Goal: Task Accomplishment & Management: Manage account settings

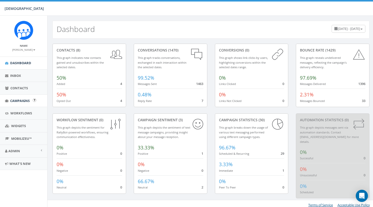
click at [23, 99] on span "Campaigns" at bounding box center [20, 101] width 20 height 5
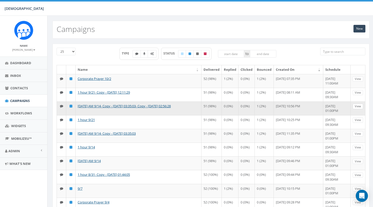
click at [357, 109] on link "View" at bounding box center [358, 106] width 10 height 5
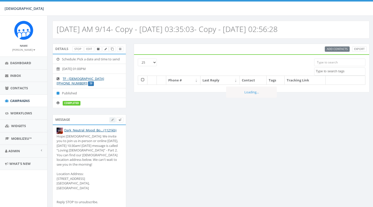
select select
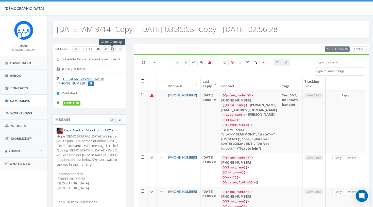
click at [113, 49] on icon at bounding box center [112, 49] width 3 height 3
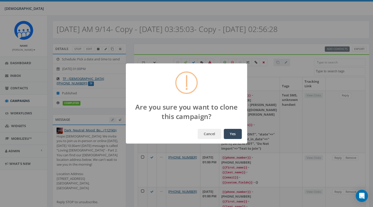
click at [231, 134] on button "Yes" at bounding box center [233, 134] width 18 height 10
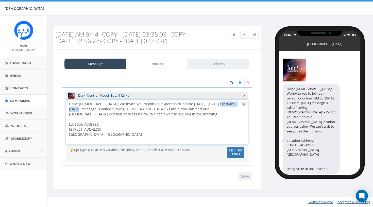
drag, startPoint x: 240, startPoint y: 104, endPoint x: 215, endPoint y: 103, distance: 25.4
click at [215, 103] on div "Hope Covenant Church: We invite you to join us in-person or online tomorrow, Su…" at bounding box center [157, 122] width 182 height 44
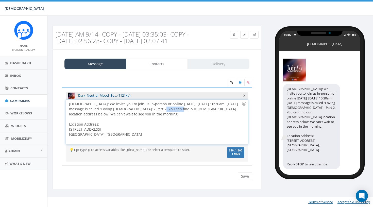
drag, startPoint x: 170, startPoint y: 109, endPoint x: 155, endPoint y: 109, distance: 14.7
click at [155, 109] on div "Hope Covenant Church: We invite you to join us in-person or online tomorrow, Su…" at bounding box center [157, 122] width 182 height 44
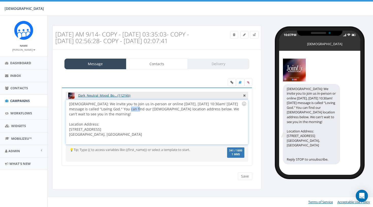
drag, startPoint x: 134, startPoint y: 109, endPoint x: 124, endPoint y: 110, distance: 9.9
click at [124, 110] on div "Hope Covenant Church: We invite you to join us in-person or online tomorrow, Su…" at bounding box center [157, 122] width 182 height 44
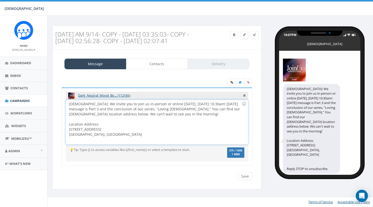
click at [130, 135] on div "Hope Covenant Church: We invite you to join us in-person or online tomorrow, Su…" at bounding box center [157, 122] width 182 height 44
click at [205, 188] on div "Message Contacts Delivery Dark_Neutral_Mood_Bo... (1121kb) Hope Covenant Church…" at bounding box center [157, 120] width 209 height 140
click at [244, 175] on input "Save" at bounding box center [245, 177] width 14 height 8
click at [163, 66] on link "Contacts" at bounding box center [157, 64] width 62 height 11
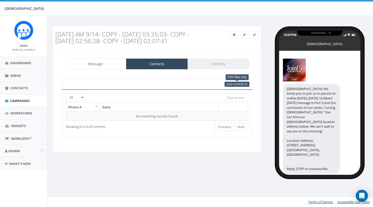
click at [237, 82] on span "Add Contacts" at bounding box center [237, 84] width 21 height 4
select select
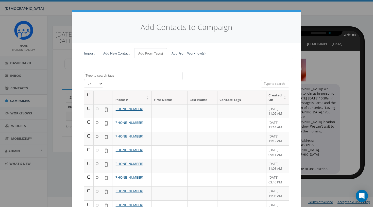
click at [88, 94] on th at bounding box center [88, 97] width 9 height 13
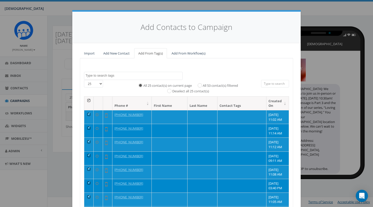
click at [211, 83] on label "All 53 contact(s) filtered" at bounding box center [220, 85] width 35 height 5
click at [203, 84] on input "All 53 contact(s) filtered" at bounding box center [201, 85] width 3 height 3
radio input "true"
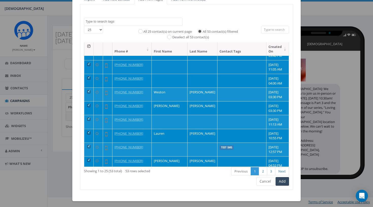
scroll to position [84, 0]
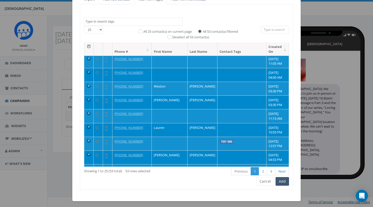
click at [278, 180] on button "Add" at bounding box center [282, 181] width 13 height 9
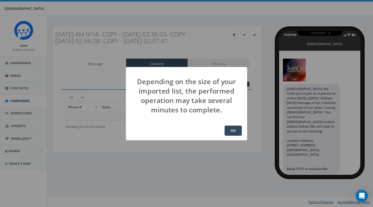
click at [237, 131] on button "OK" at bounding box center [233, 131] width 17 height 10
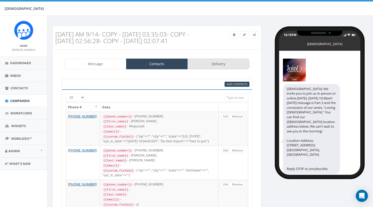
click at [225, 67] on link "Delivery" at bounding box center [219, 64] width 62 height 11
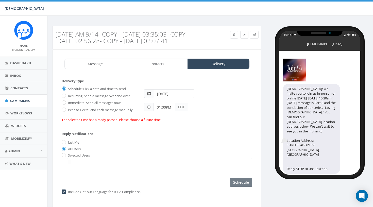
click at [150, 93] on span at bounding box center [149, 94] width 3 height 4
click at [181, 95] on input "2025-09-27" at bounding box center [174, 93] width 41 height 9
click at [158, 125] on td "5" at bounding box center [159, 126] width 8 height 8
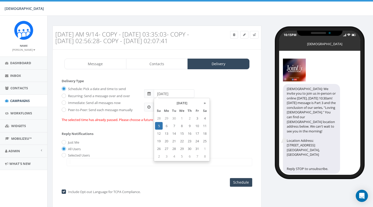
click at [128, 138] on div "Reply Notifications Just Me All Users Selected Users info@hopecovenant.cc" at bounding box center [157, 148] width 191 height 42
click at [163, 95] on input "2025-10-05" at bounding box center [174, 93] width 41 height 9
click at [204, 119] on td "4" at bounding box center [205, 119] width 8 height 8
type input "2025-10-04"
click at [139, 135] on div "Reply Notifications Just Me All Users Selected Users info@hopecovenant.cc" at bounding box center [157, 148] width 191 height 42
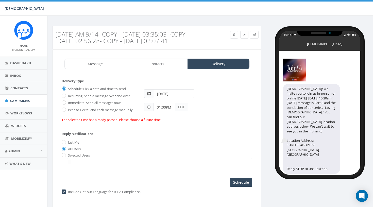
click at [210, 106] on div "01:00PM EDT" at bounding box center [198, 104] width 116 height 13
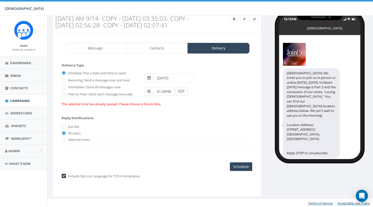
scroll to position [15, 0]
click at [239, 166] on input "Schedule" at bounding box center [241, 167] width 22 height 9
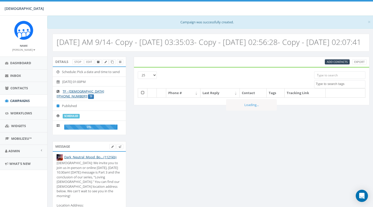
select select
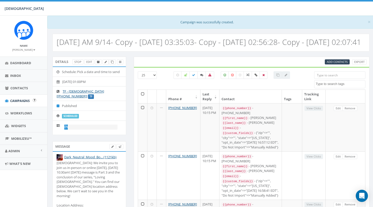
click at [14, 100] on span "Campaigns" at bounding box center [20, 101] width 20 height 5
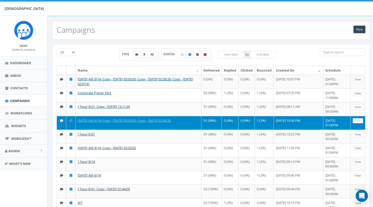
scroll to position [13, 0]
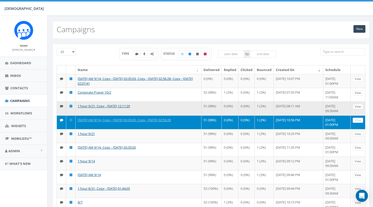
click at [358, 109] on link "View" at bounding box center [358, 106] width 10 height 5
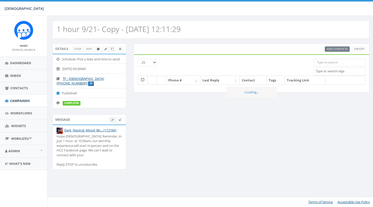
select select
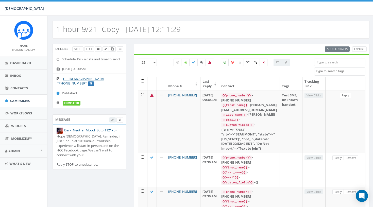
click at [113, 51] on link at bounding box center [112, 48] width 7 height 5
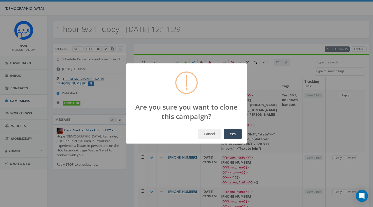
click at [227, 132] on button "Yes" at bounding box center [233, 134] width 18 height 10
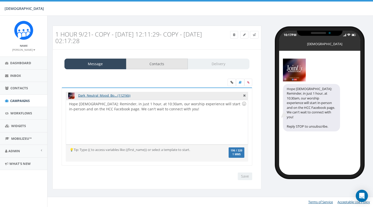
click at [177, 61] on link "Contacts" at bounding box center [157, 64] width 62 height 11
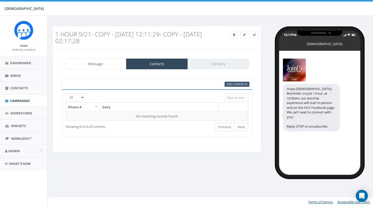
click at [226, 85] on link "Add Contacts" at bounding box center [237, 84] width 25 height 5
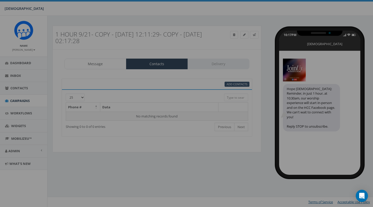
select select
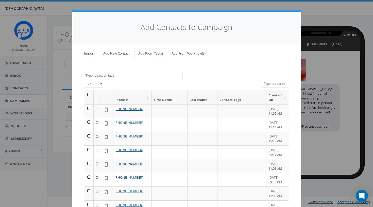
click at [88, 94] on th at bounding box center [88, 97] width 9 height 13
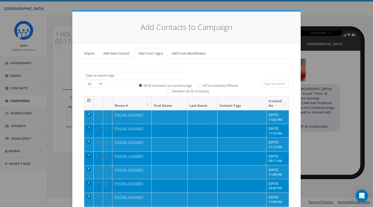
click at [223, 87] on label "All 53 contact(s) filtered" at bounding box center [220, 85] width 35 height 5
click at [203, 87] on input "All 53 contact(s) filtered" at bounding box center [201, 85] width 3 height 3
radio input "true"
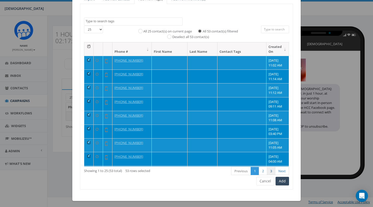
scroll to position [54, 0]
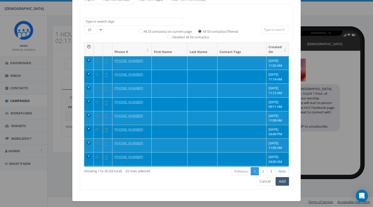
click at [283, 178] on button "Add" at bounding box center [282, 181] width 13 height 9
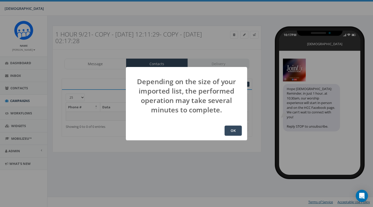
click at [235, 130] on button "OK" at bounding box center [233, 131] width 17 height 10
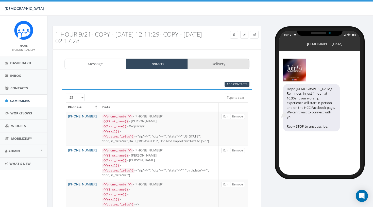
click at [228, 68] on link "Delivery" at bounding box center [219, 64] width 62 height 11
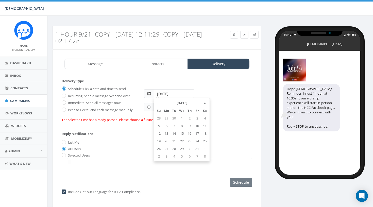
click at [177, 94] on input "2025-09-28" at bounding box center [174, 93] width 41 height 9
click at [161, 127] on td "5" at bounding box center [159, 126] width 8 height 8
type input "2025-10-05"
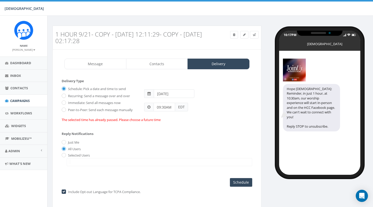
click at [136, 127] on div "Reply Notifications Just Me All Users Selected Users info@hopecovenant.cc" at bounding box center [157, 148] width 191 height 42
click at [195, 137] on div "Reply Notifications Just Me All Users Selected Users info@hopecovenant.cc" at bounding box center [157, 148] width 191 height 42
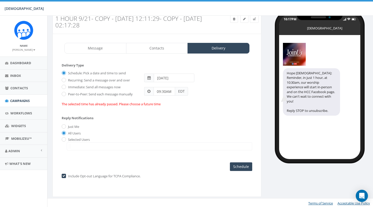
scroll to position [15, 0]
click at [238, 166] on input "Schedule" at bounding box center [241, 167] width 22 height 9
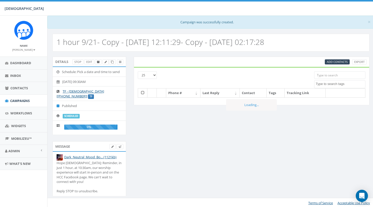
select select
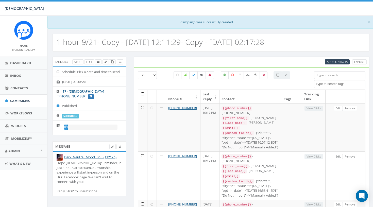
click at [320, 30] on div "1 hour 9/21- Copy - [DATE] 12:11:29- Copy - [DATE] 02:17:28" at bounding box center [210, 40] width 327 height 23
